Goal: Check status: Check status

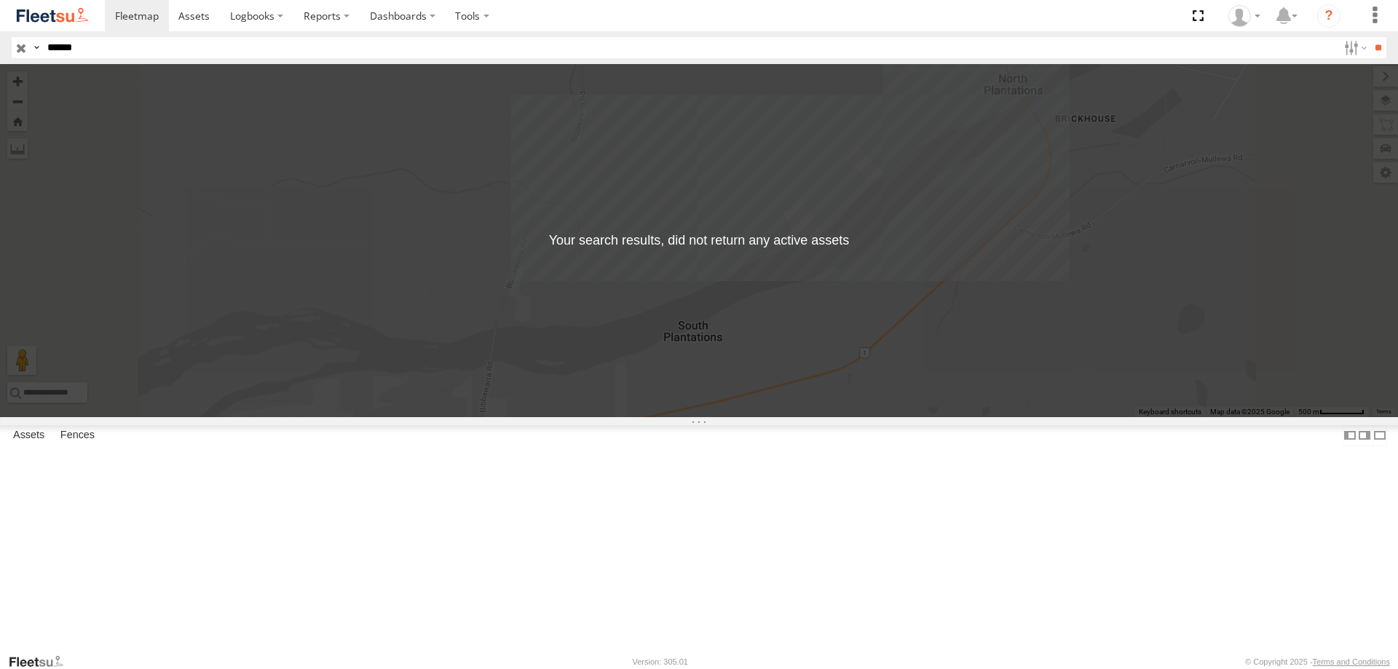
drag, startPoint x: 100, startPoint y: 44, endPoint x: 61, endPoint y: 50, distance: 39.7
click at [61, 50] on input "******" at bounding box center [689, 47] width 1296 height 21
type input "*"
click at [1369, 37] on input "**" at bounding box center [1377, 47] width 17 height 21
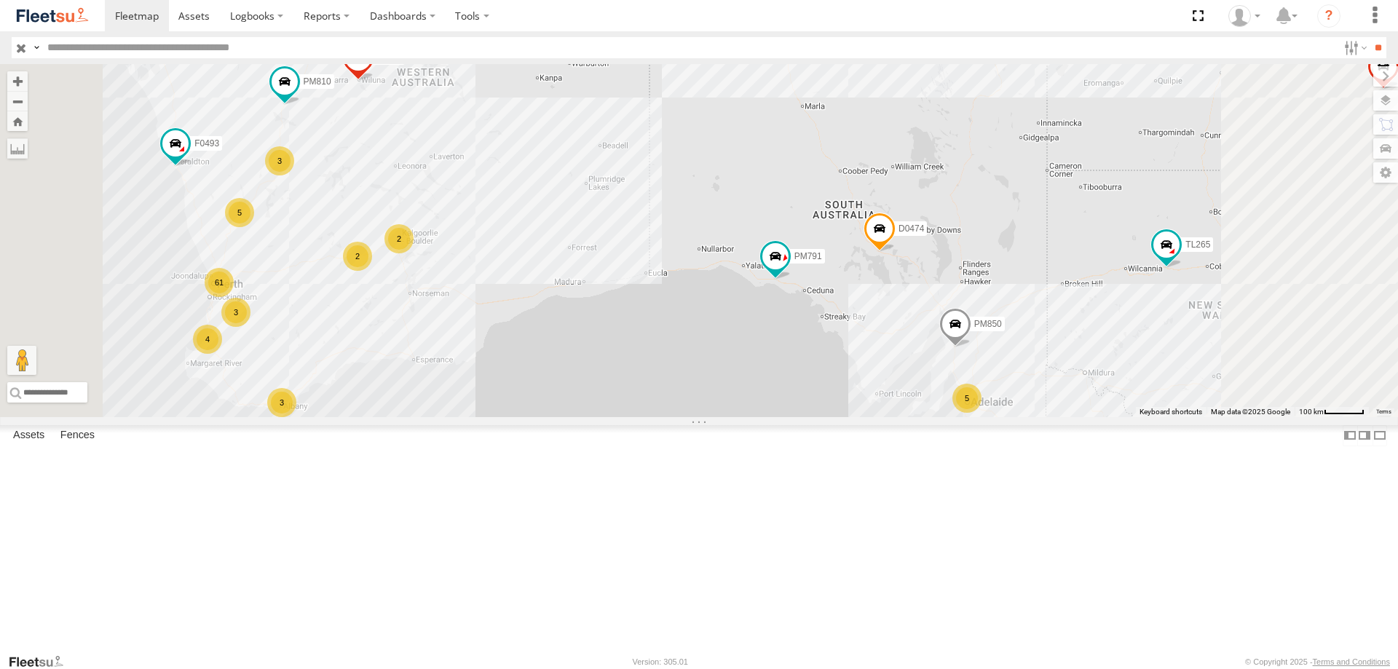
drag, startPoint x: 1025, startPoint y: 430, endPoint x: 1016, endPoint y: 430, distance: 8.7
click at [1016, 417] on div "PM810 MV283 PM791 F0491 F0493 D0474 PM850 TL265 FT938 Cage101 Cage082 F0400 D05…" at bounding box center [699, 240] width 1398 height 353
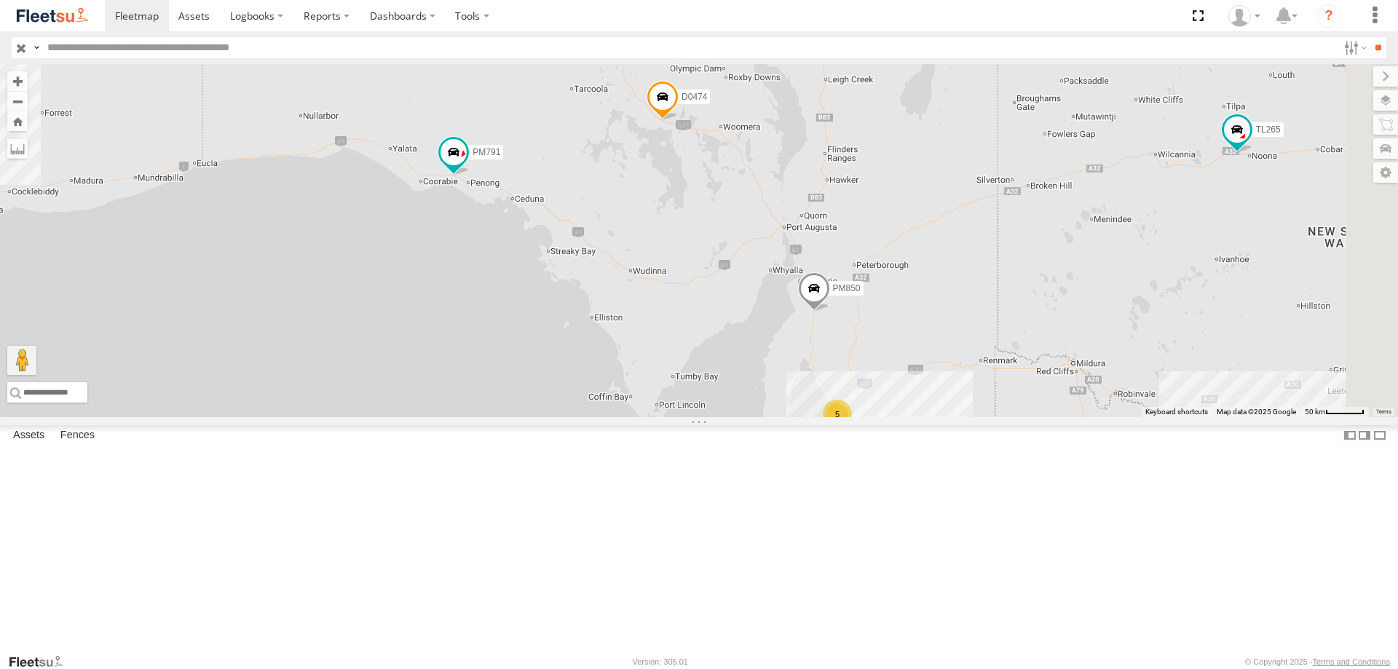
drag, startPoint x: 1120, startPoint y: 466, endPoint x: 801, endPoint y: 397, distance: 326.3
click at [801, 397] on div "PM810 MV283 PM791 F0491 F0493 D0474 PM850 TL265 FT938 Cage101 Cage082 F0400 D05…" at bounding box center [699, 240] width 1398 height 353
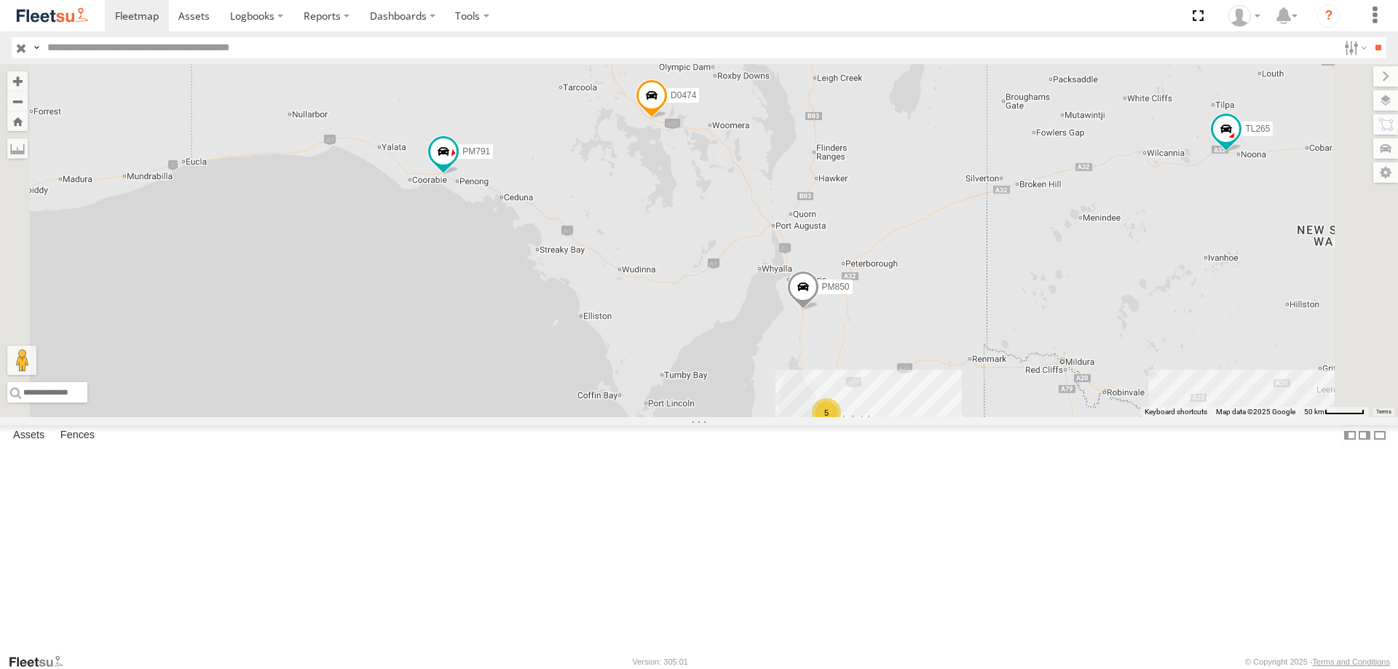
scroll to position [437, 0]
drag, startPoint x: 358, startPoint y: 166, endPoint x: 379, endPoint y: 43, distance: 124.8
click at [379, 43] on body at bounding box center [699, 334] width 1398 height 669
click at [658, 242] on div "PM810 MV283 PM791 F0491 F0493 D0474 PM850 TL265 FT938 Cage101 Cage082 F0400 D05…" at bounding box center [699, 240] width 1398 height 353
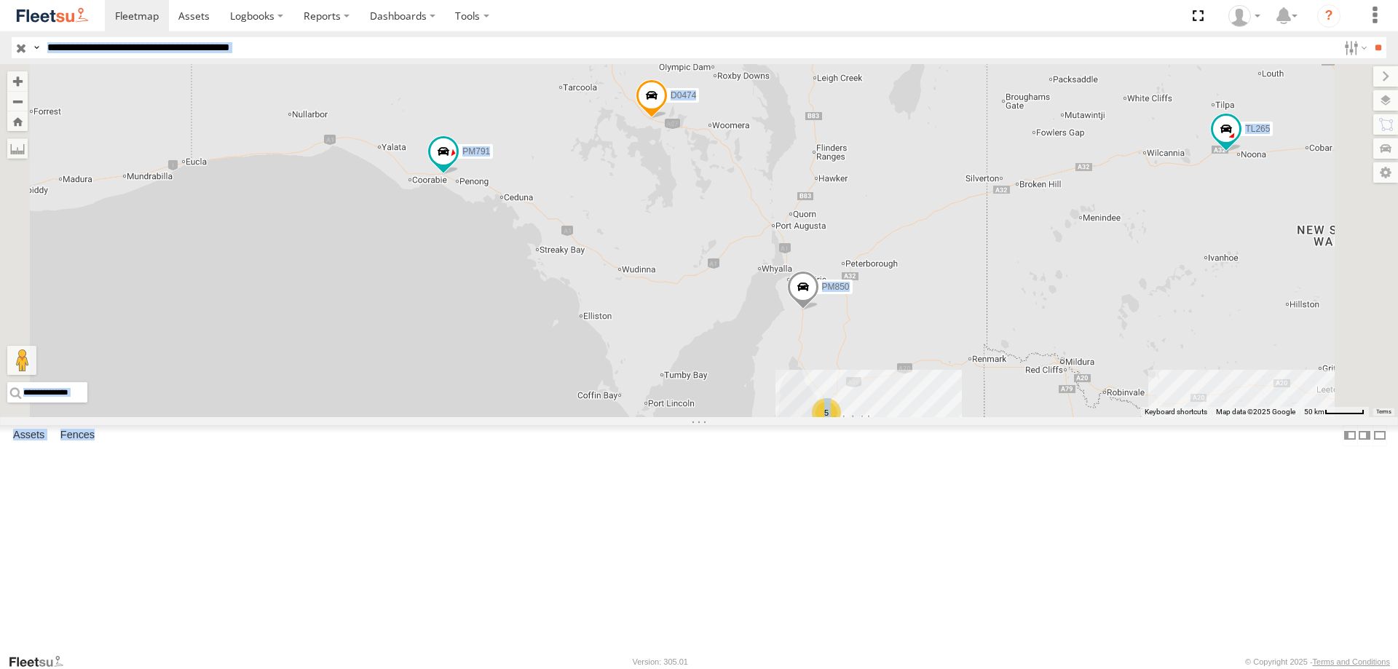
drag, startPoint x: 776, startPoint y: 314, endPoint x: 656, endPoint y: 286, distance: 123.4
click at [775, 315] on div "PM810 MV283 PM791 F0491 F0493 D0474 PM850 TL265 FT938 Cage101 Cage082 F0400 D05…" at bounding box center [699, 240] width 1398 height 353
click at [604, 267] on div "PM810 MV283 PM791 F0491 F0493 D0474 PM850 TL265 FT938 Cage101 Cage082 F0400 D05…" at bounding box center [699, 240] width 1398 height 353
click at [459, 174] on span at bounding box center [443, 154] width 32 height 39
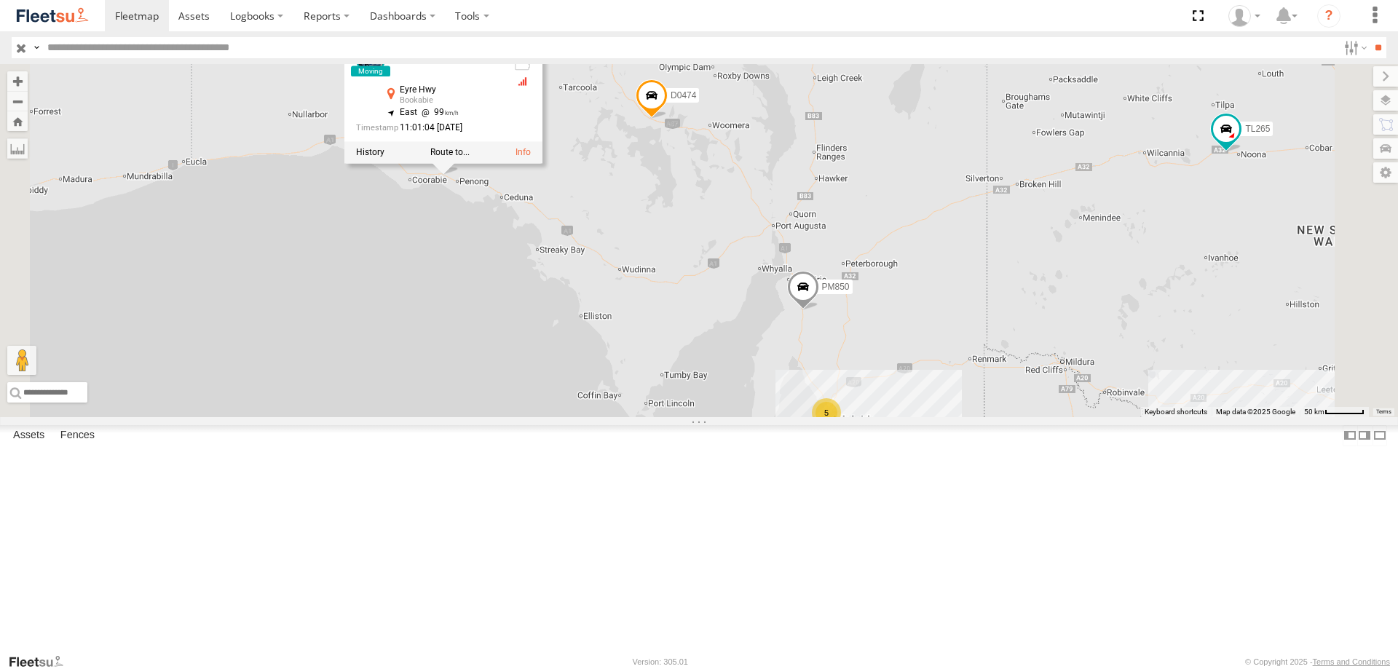
click at [785, 307] on div "PM810 MV283 PM791 F0491 F0493 D0474 PM850 TL265 FT938 Cage101 Cage082 F0400 D05…" at bounding box center [699, 240] width 1398 height 353
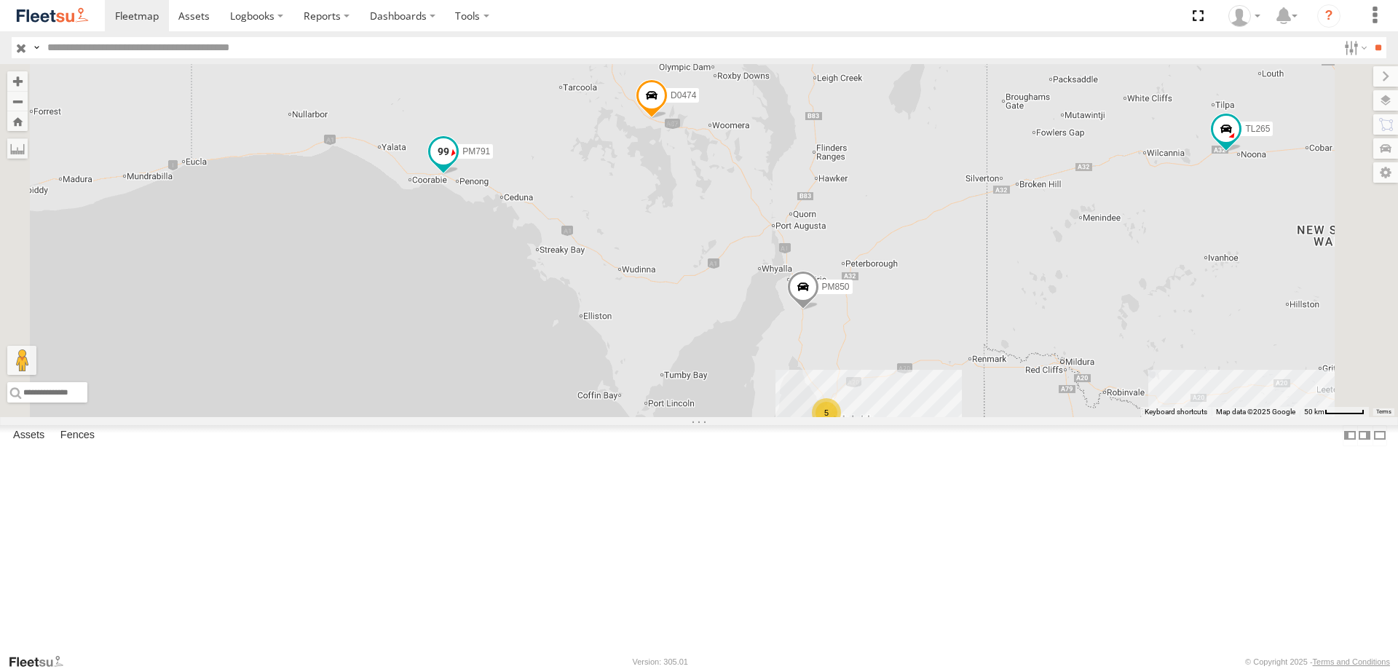
click at [456, 164] on span at bounding box center [443, 151] width 26 height 26
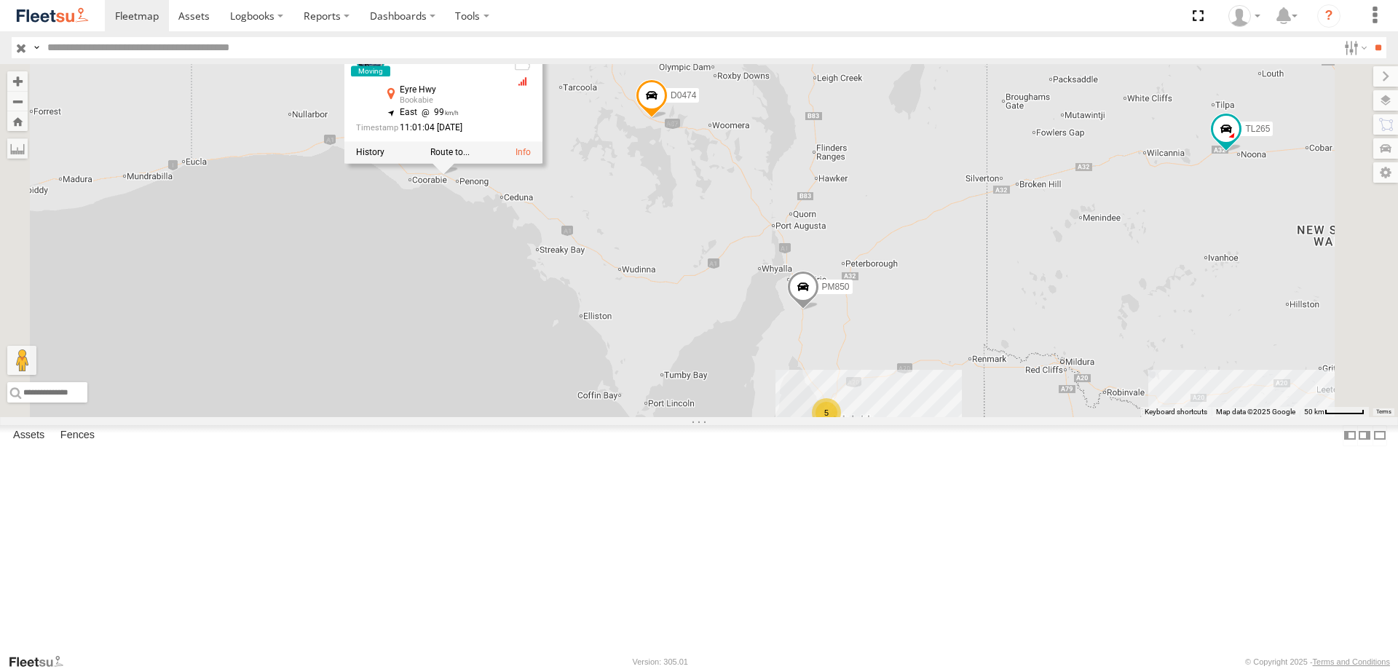
click at [736, 336] on div "PM810 MV283 PM791 F0491 F0493 D0474 PM850 TL265 FT938 Cage101 Cage082 F0400 D05…" at bounding box center [699, 240] width 1398 height 353
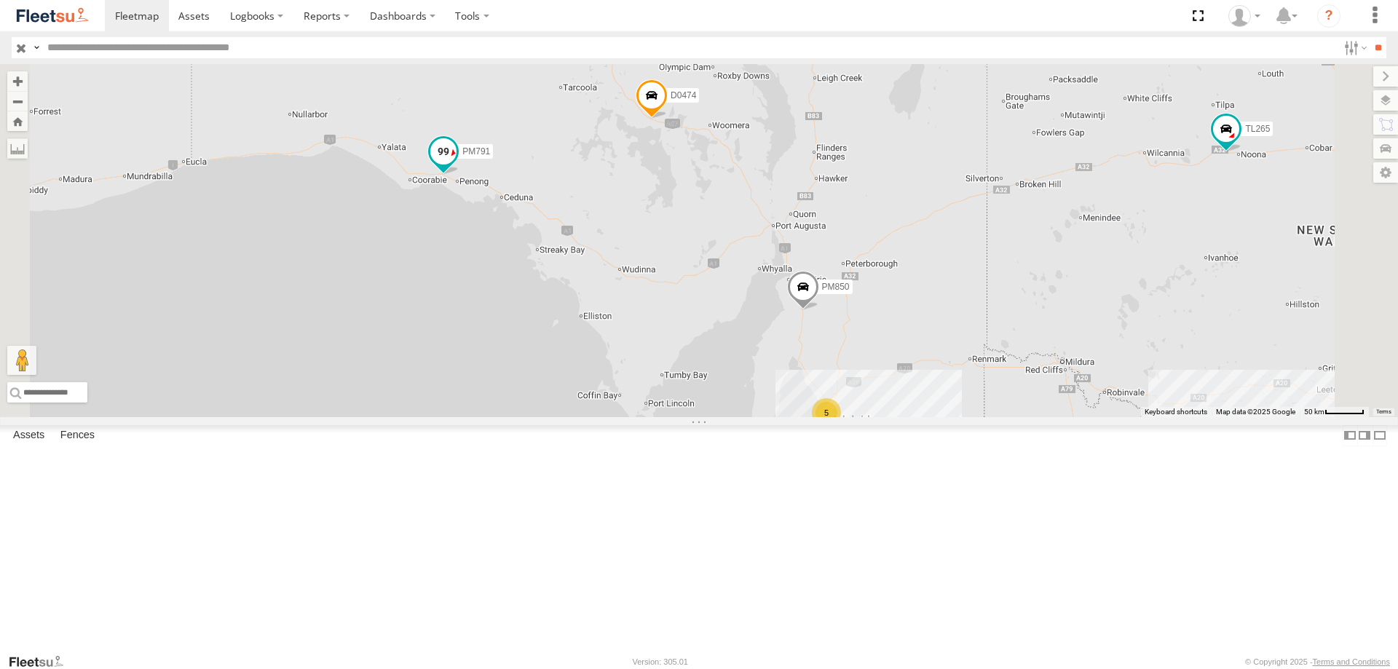
click at [456, 164] on span at bounding box center [443, 151] width 26 height 26
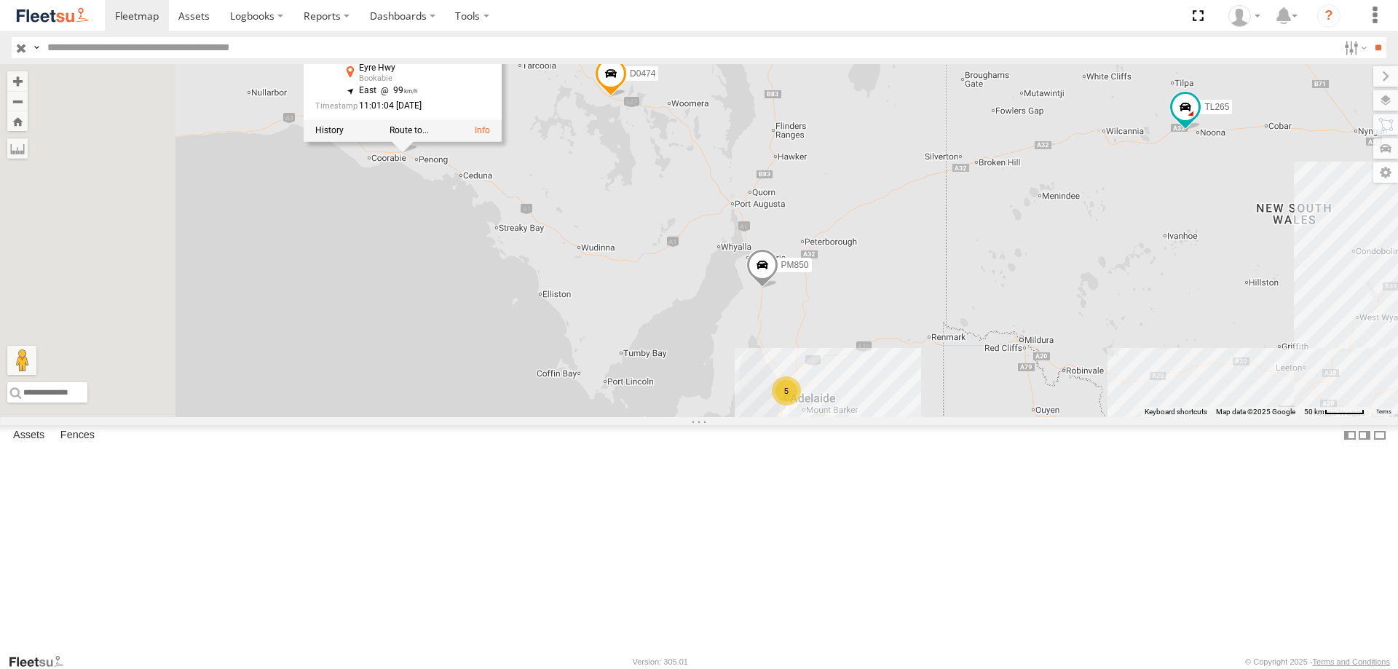
drag, startPoint x: 606, startPoint y: 360, endPoint x: 760, endPoint y: 352, distance: 153.8
click at [760, 352] on div "PM810 MV283 PM791 F0491 F0493 D0474 PM850 TL265 FT938 Cage101 Cage082 F0400 D05…" at bounding box center [699, 240] width 1398 height 353
click at [677, 304] on div "PM810 MV283 PM791 F0491 F0493 D0474 PM850 TL265 FT938 Cage101 Cage082 F0400 D05…" at bounding box center [699, 240] width 1398 height 353
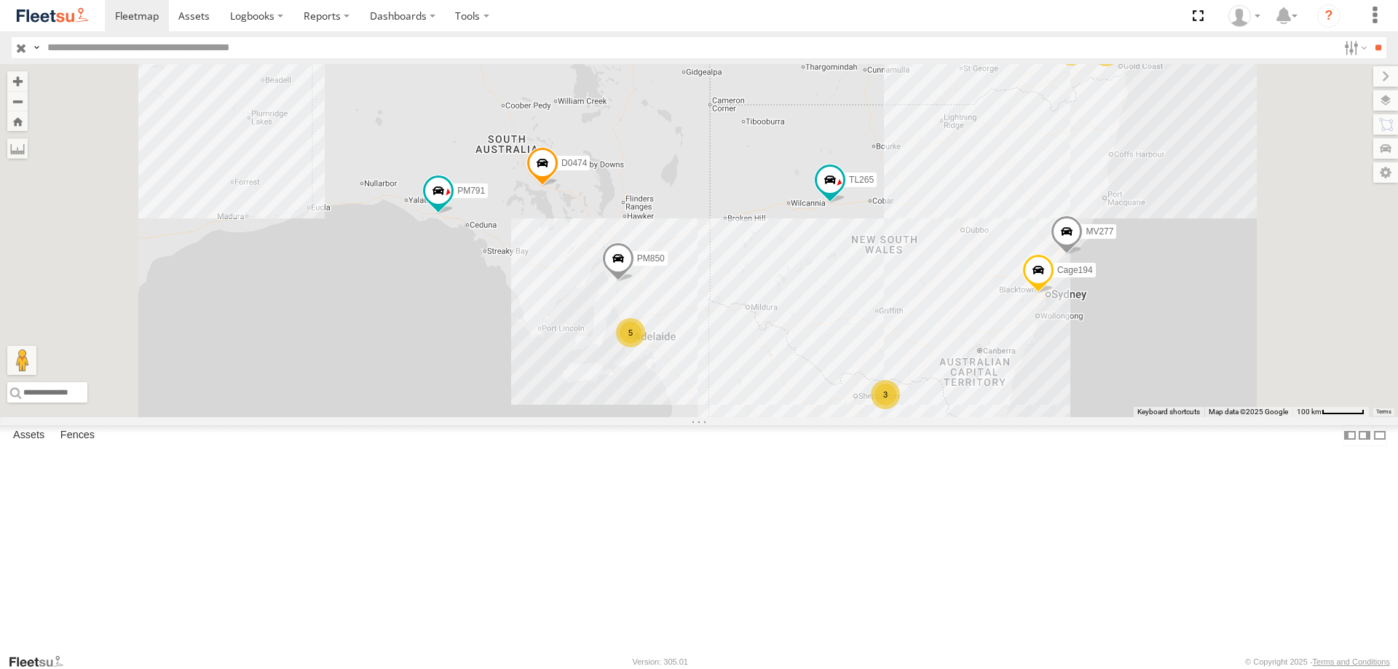
drag, startPoint x: 686, startPoint y: 272, endPoint x: 679, endPoint y: 353, distance: 81.1
click at [679, 353] on div "PM810 MV283 PM791 F0491 F0493 D0474 PM850 TL265 FT938 Cage101 Cage082 F0400 D05…" at bounding box center [699, 240] width 1398 height 353
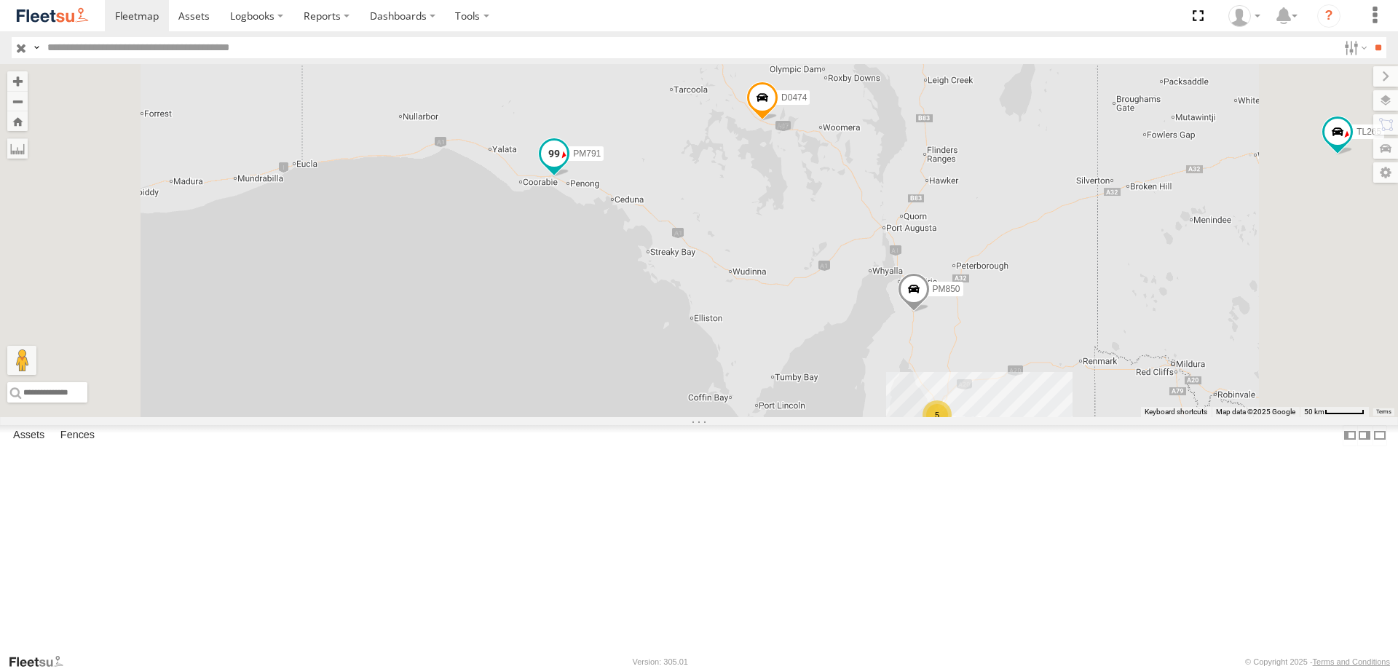
click at [567, 166] on span at bounding box center [554, 153] width 26 height 26
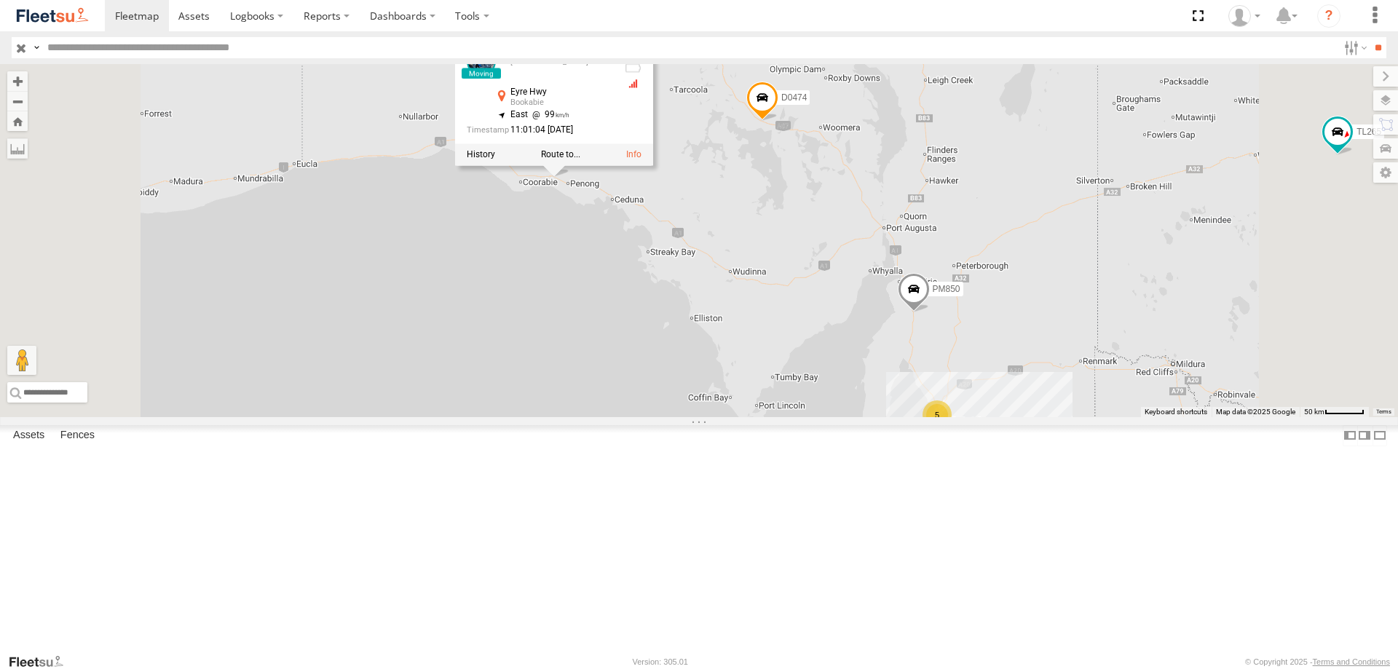
click at [807, 321] on div "PM810 MV283 PM791 F0491 F0493 D0474 PM850 TL265 FT938 Cage101 Cage082 F0400 D05…" at bounding box center [699, 240] width 1398 height 353
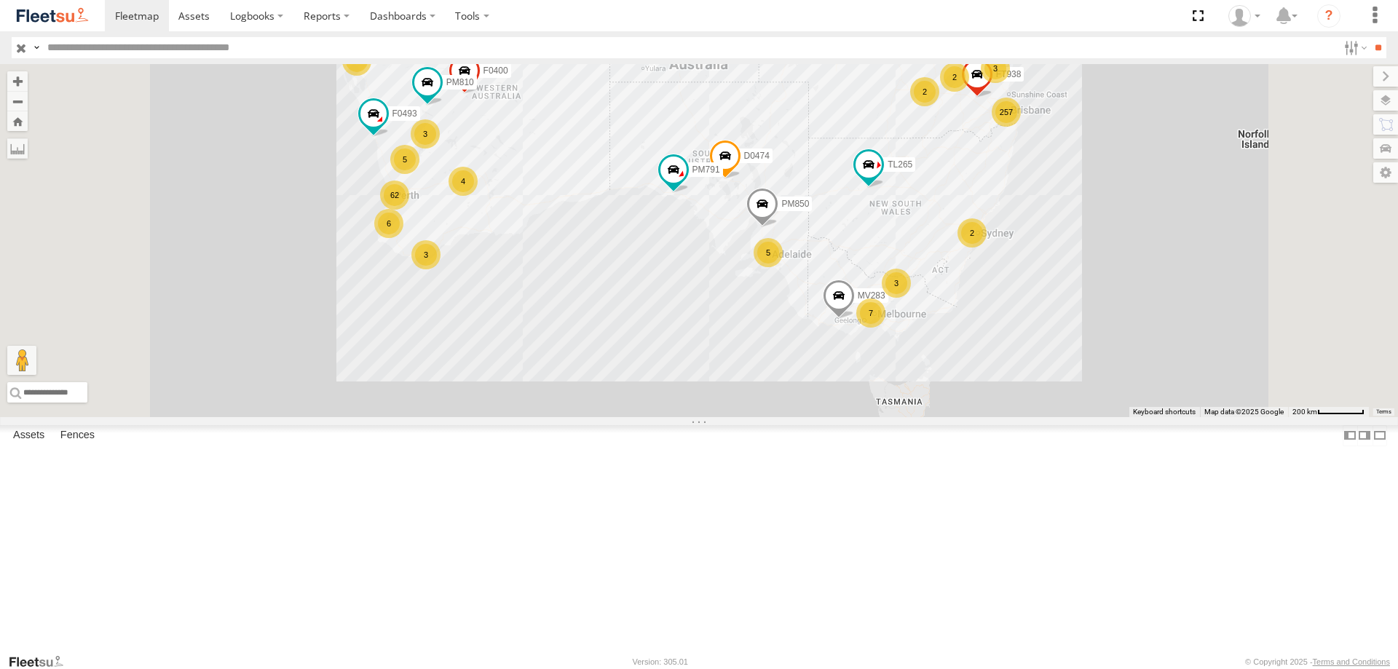
drag, startPoint x: 139, startPoint y: 40, endPoint x: 162, endPoint y: 41, distance: 22.6
click at [139, 40] on input "text" at bounding box center [689, 47] width 1296 height 21
